Goal: Task Accomplishment & Management: Manage account settings

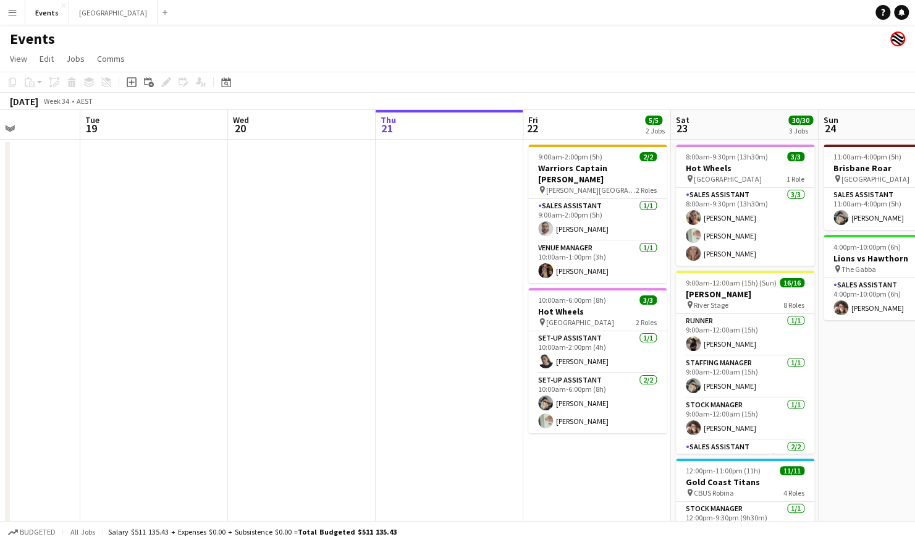
drag, startPoint x: 133, startPoint y: 319, endPoint x: 355, endPoint y: 345, distance: 224.0
click at [355, 345] on app-calendar-viewport "Sat 16 Sun 17 1/1 1 Job Mon 18 Tue 19 Wed 20 Thu 21 Fri 22 5/5 2 Jobs Sat 23 30…" at bounding box center [457, 388] width 915 height 557
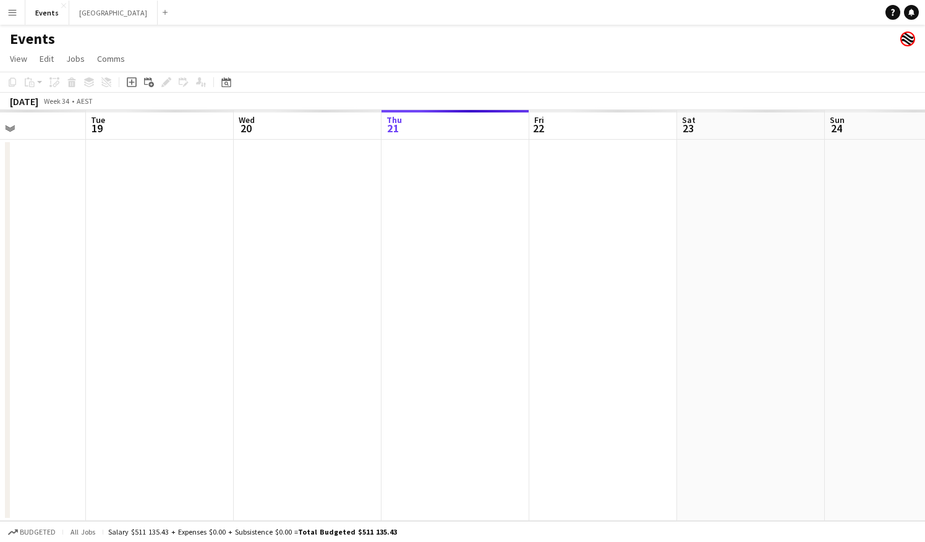
drag, startPoint x: 812, startPoint y: 261, endPoint x: 524, endPoint y: 260, distance: 288.0
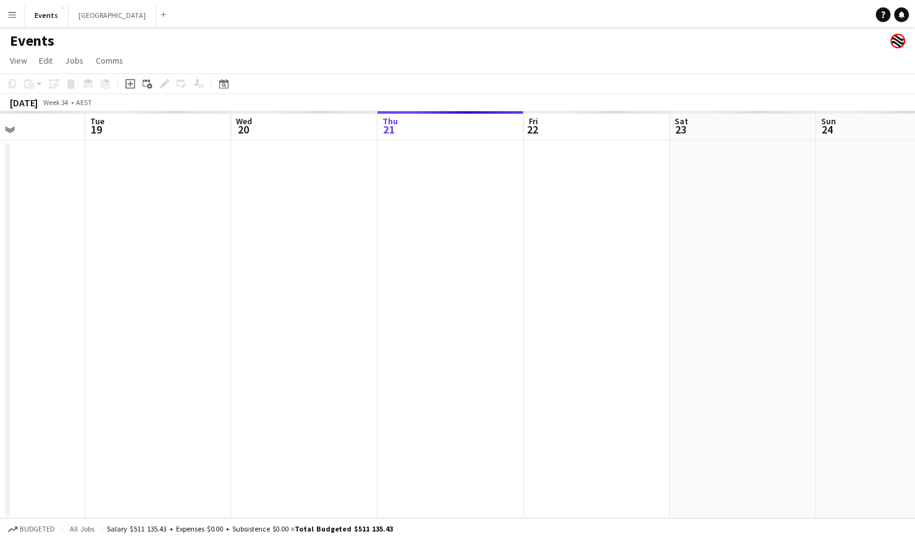
scroll to position [0, 360]
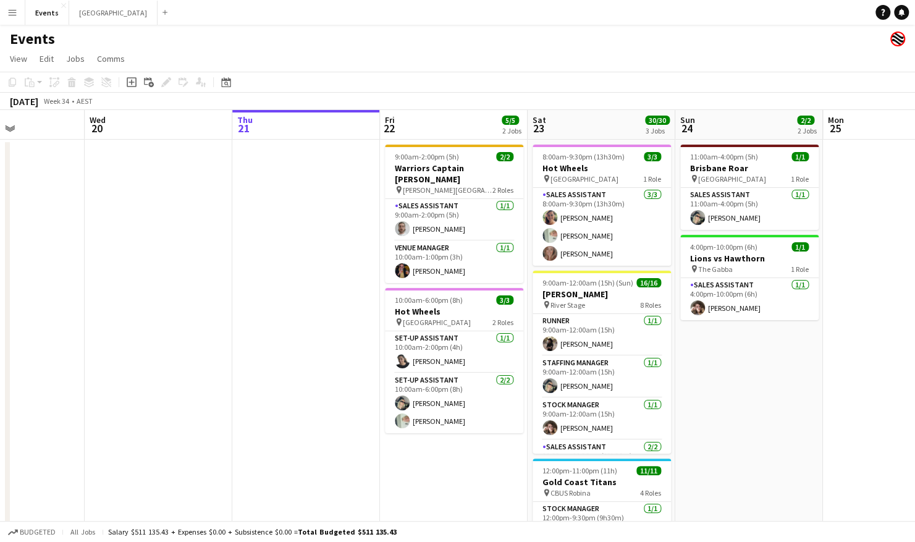
drag, startPoint x: 850, startPoint y: 378, endPoint x: 691, endPoint y: 387, distance: 159.1
click at [691, 387] on app-calendar-viewport "Sat 16 4/4 2 Jobs Sun 17 1/1 1 Job Mon 18 Tue 19 Wed 20 Thu 21 Fri 22 5/5 2 Job…" at bounding box center [457, 388] width 915 height 557
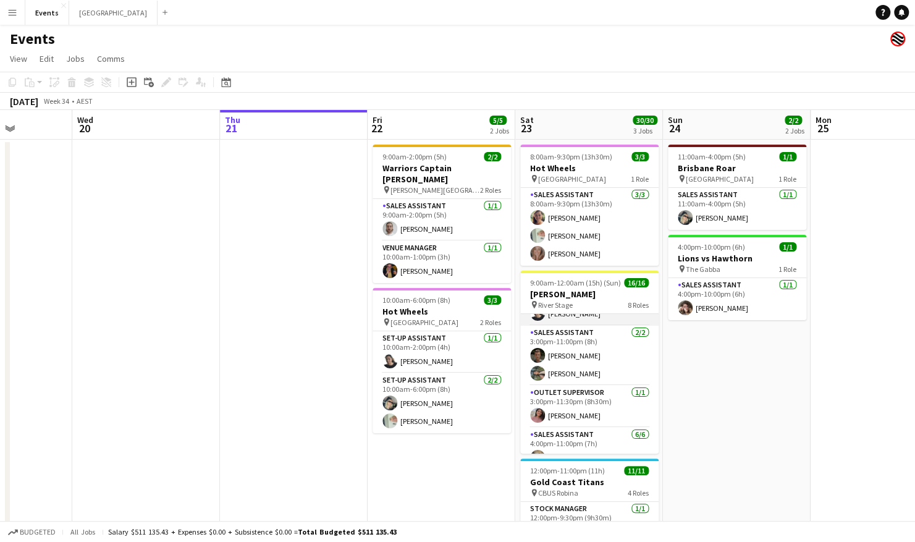
scroll to position [216, 0]
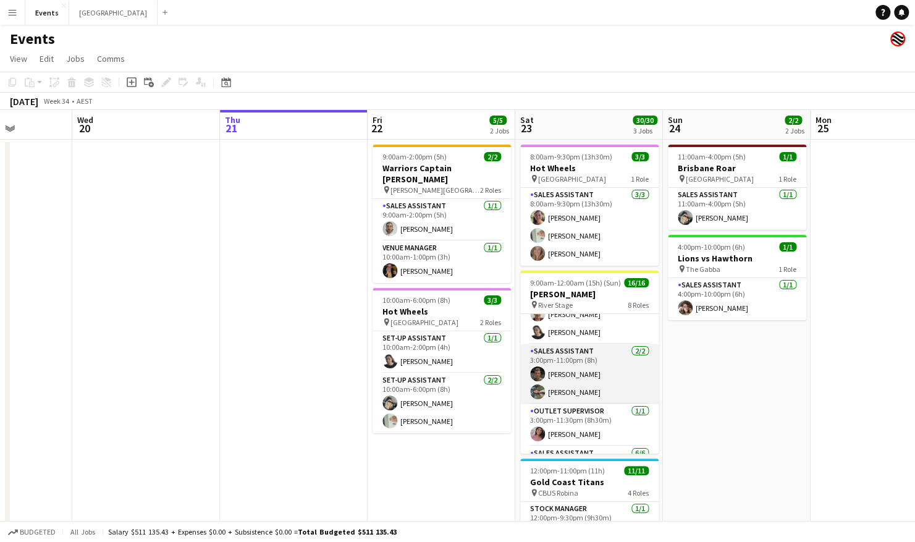
click at [573, 371] on app-card-role "Sales Assistant [DATE] 3:00pm-11:00pm (8h) [PERSON_NAME]" at bounding box center [589, 374] width 138 height 60
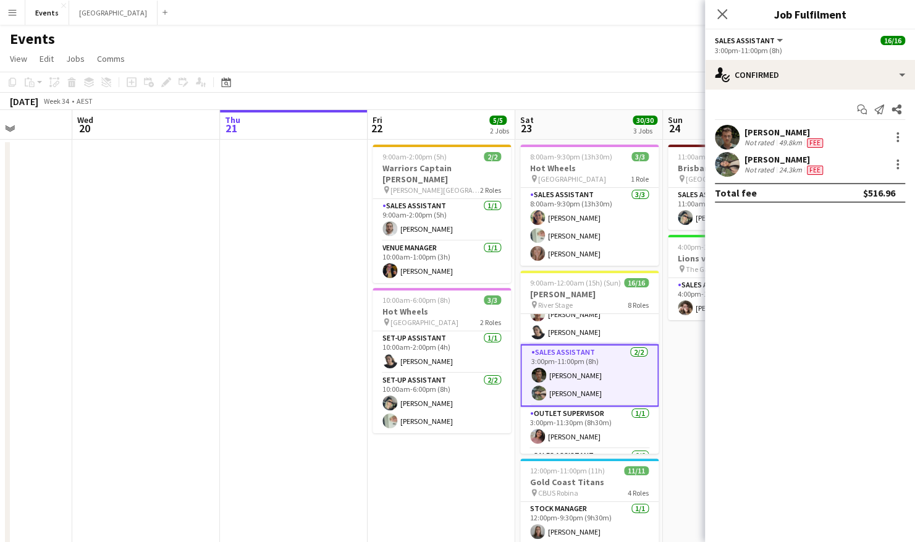
click at [771, 125] on div "[PERSON_NAME] Not rated 49.8km Fee" at bounding box center [810, 137] width 210 height 25
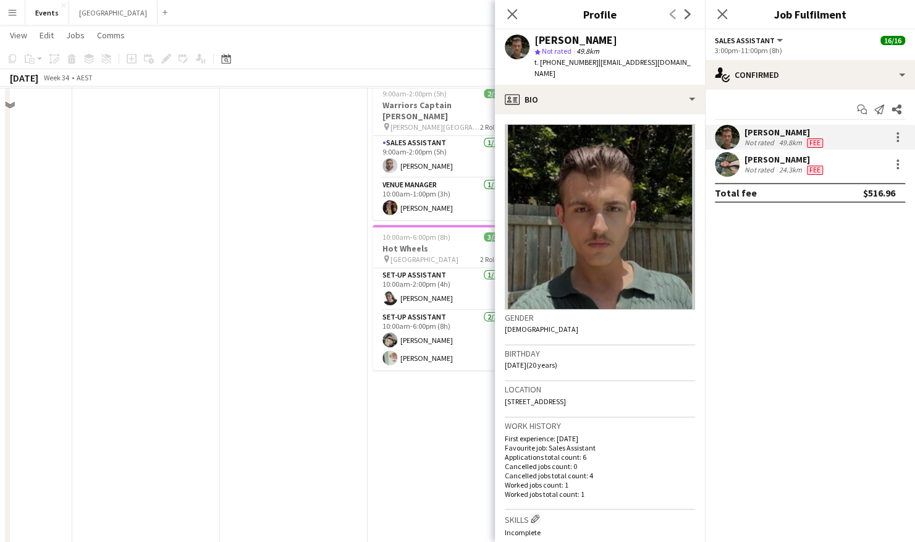
scroll to position [0, 0]
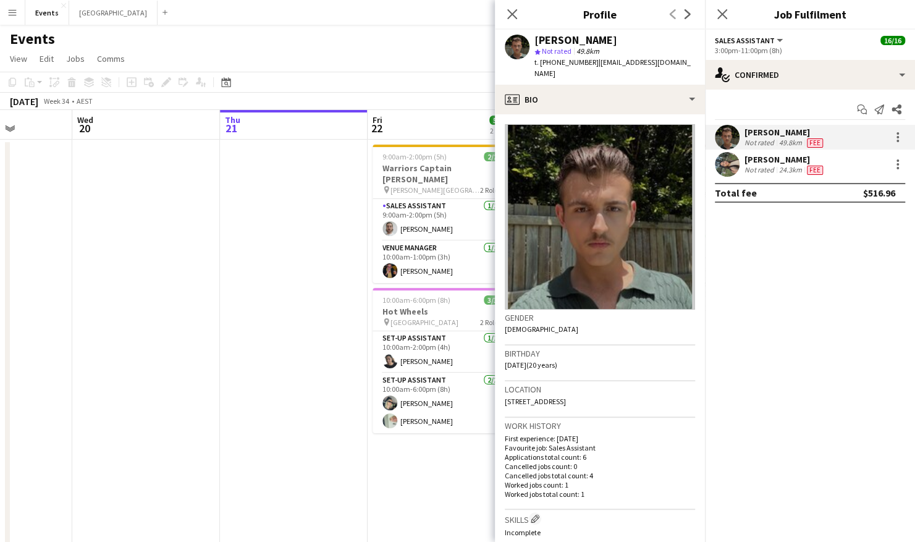
click at [349, 284] on app-date-cell at bounding box center [294, 404] width 148 height 528
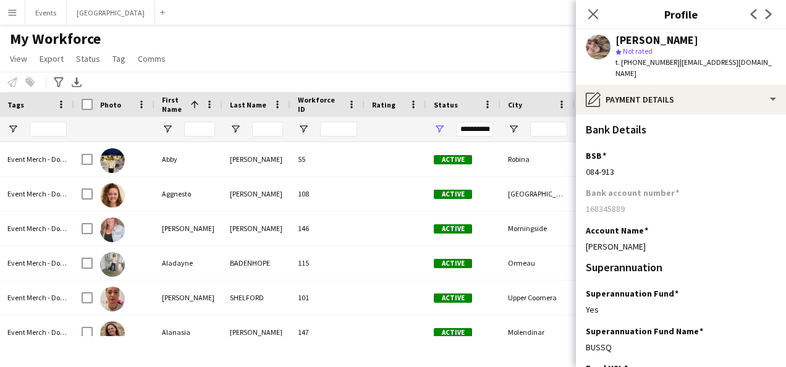
scroll to position [185, 0]
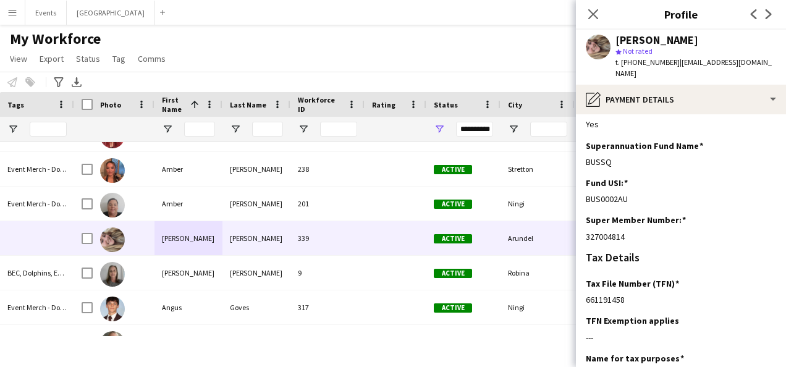
click at [457, 57] on div "My Workforce View Views Default view 18YO TFN Exemption Onboarding New view Upd…" at bounding box center [393, 51] width 786 height 42
